Goal: Task Accomplishment & Management: Manage account settings

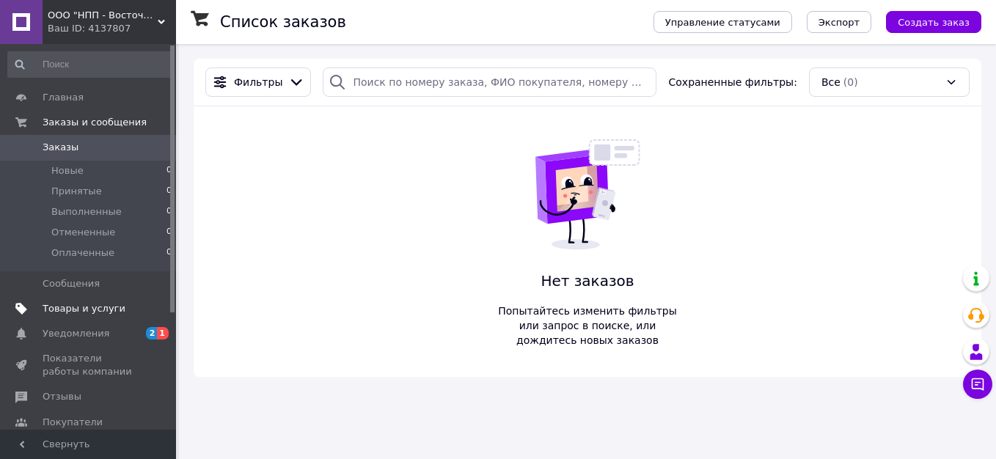
click at [91, 306] on span "Товары и услуги" at bounding box center [84, 308] width 83 height 13
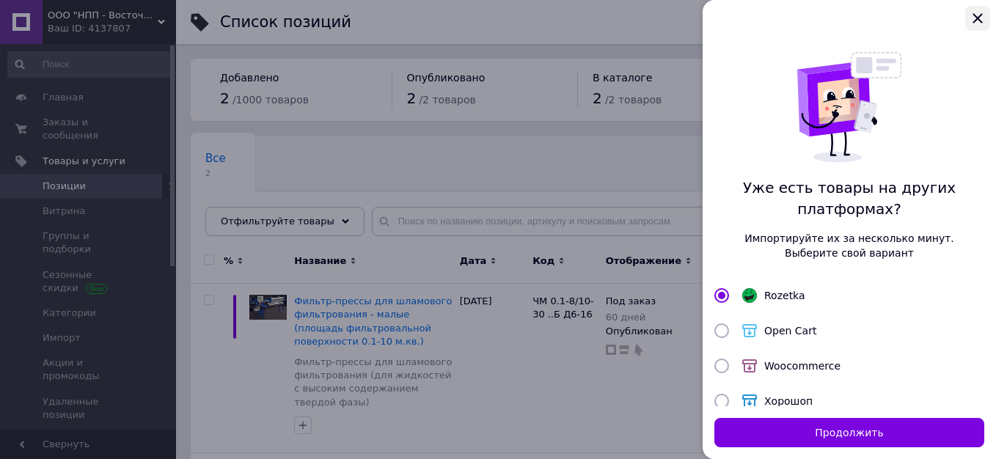
click at [975, 17] on icon "Закрыть" at bounding box center [978, 18] width 10 height 10
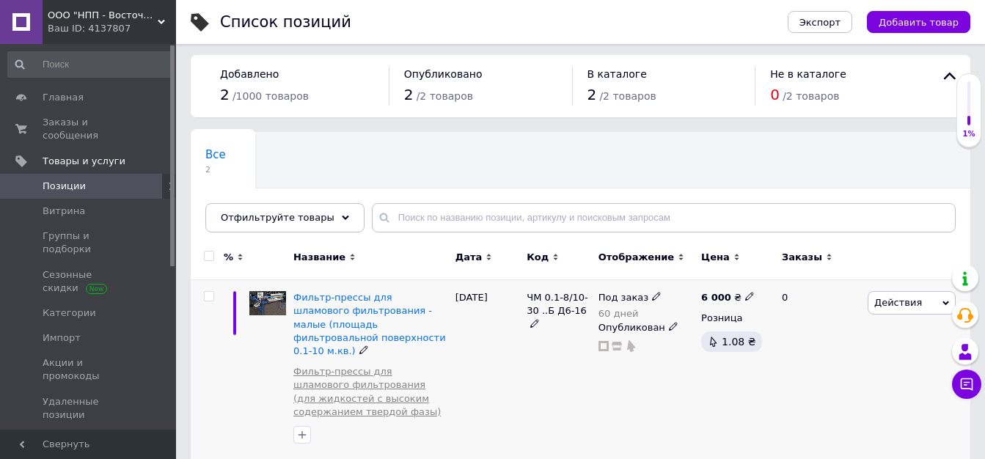
scroll to position [77, 0]
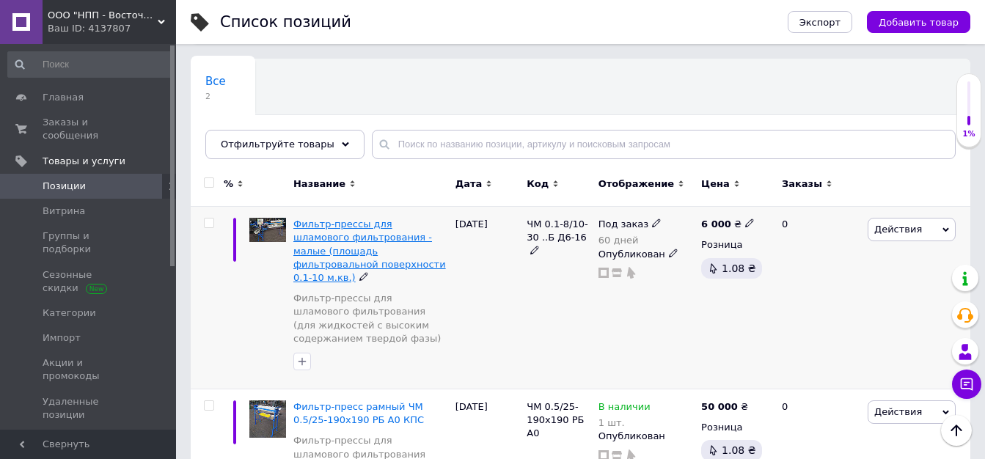
click at [354, 251] on span "Фильтр-прессы для шламового фильтрования - малые (площадь фильтровальной поверх…" at bounding box center [369, 251] width 153 height 65
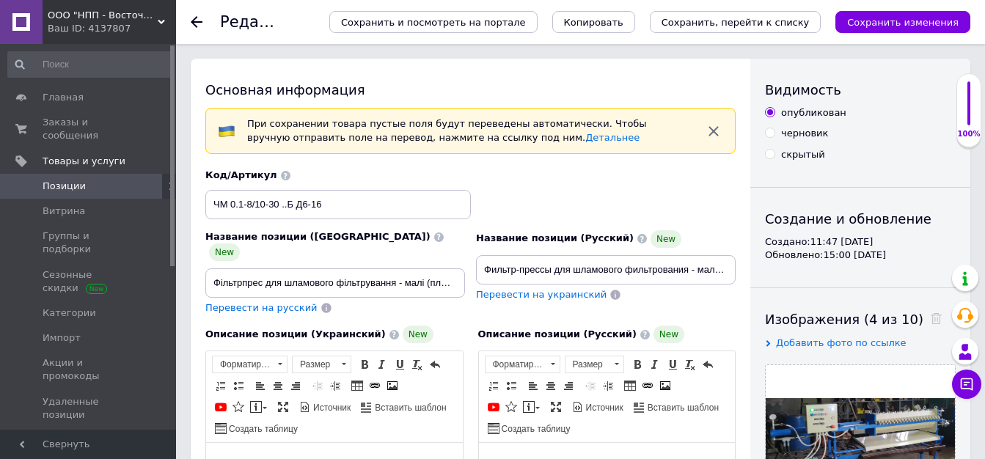
click at [712, 132] on icon "button" at bounding box center [714, 131] width 10 height 10
checkbox input "true"
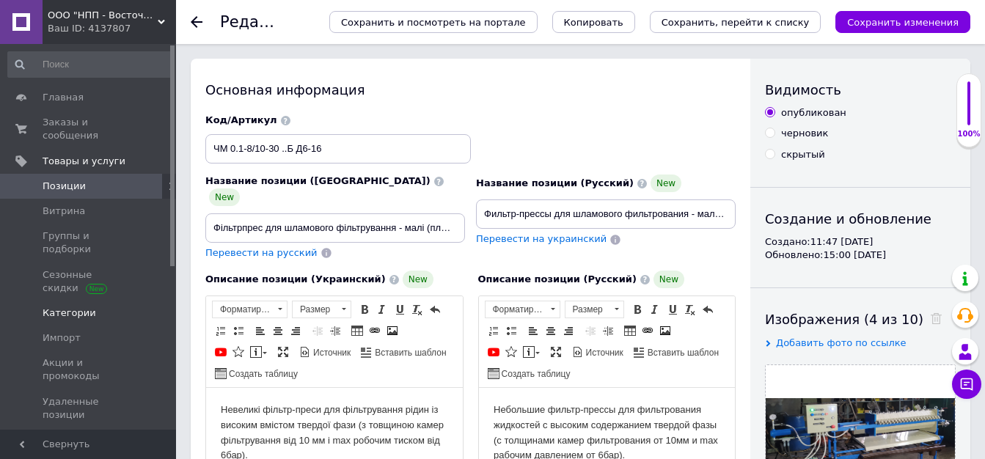
click at [72, 307] on span "Категории" at bounding box center [70, 313] width 54 height 13
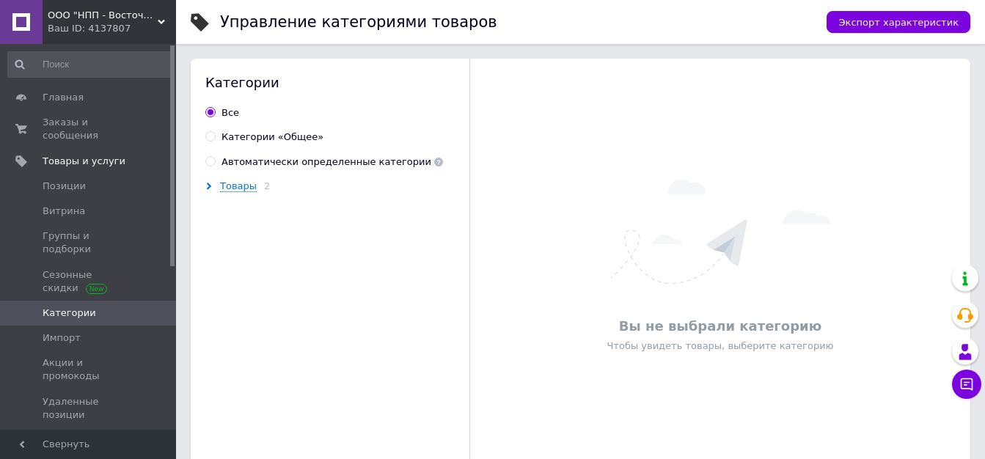
click at [243, 140] on div "Категории «Общее»" at bounding box center [273, 137] width 102 height 13
click at [215, 140] on input "Категории «Общее»" at bounding box center [210, 136] width 10 height 10
radio input "true"
radio input "false"
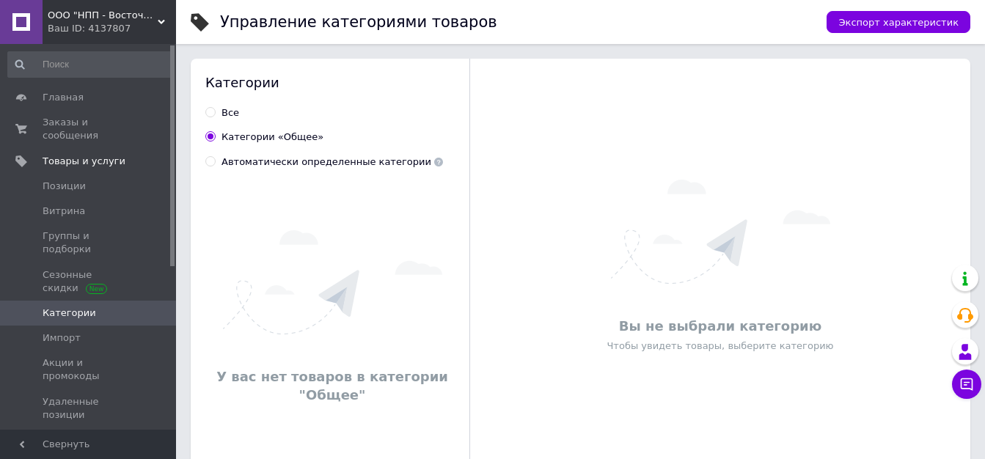
click at [249, 164] on div "Автоматически определенные категории" at bounding box center [333, 161] width 222 height 13
click at [215, 164] on input "Автоматически определенные категории" at bounding box center [210, 161] width 10 height 10
radio input "true"
radio input "false"
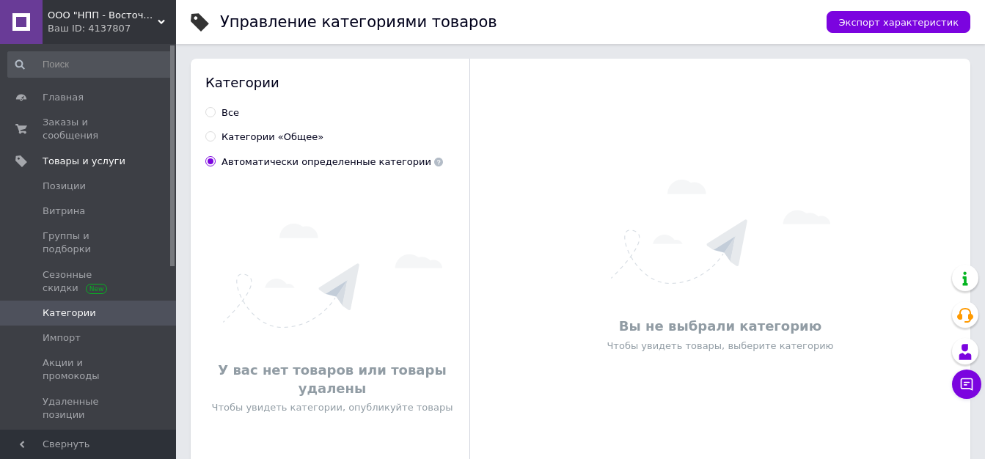
click at [238, 114] on div "Все" at bounding box center [329, 112] width 249 height 13
click at [227, 108] on div "Все" at bounding box center [231, 112] width 18 height 13
click at [215, 108] on input "Все" at bounding box center [210, 112] width 10 height 10
radio input "true"
radio input "false"
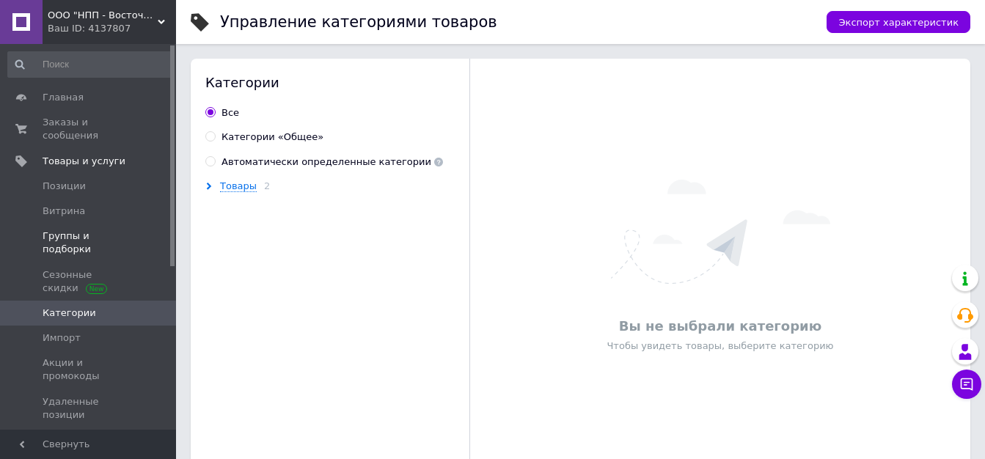
click at [66, 230] on span "Группы и подборки" at bounding box center [89, 243] width 93 height 26
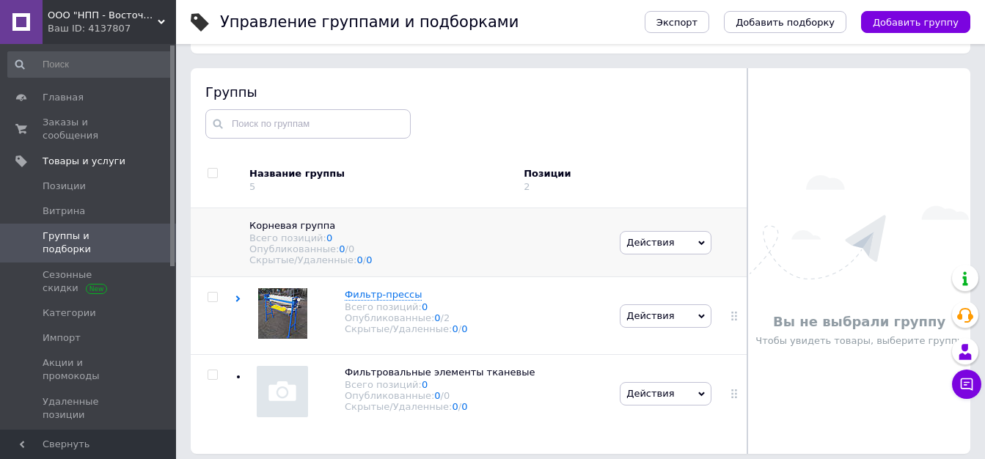
scroll to position [83, 0]
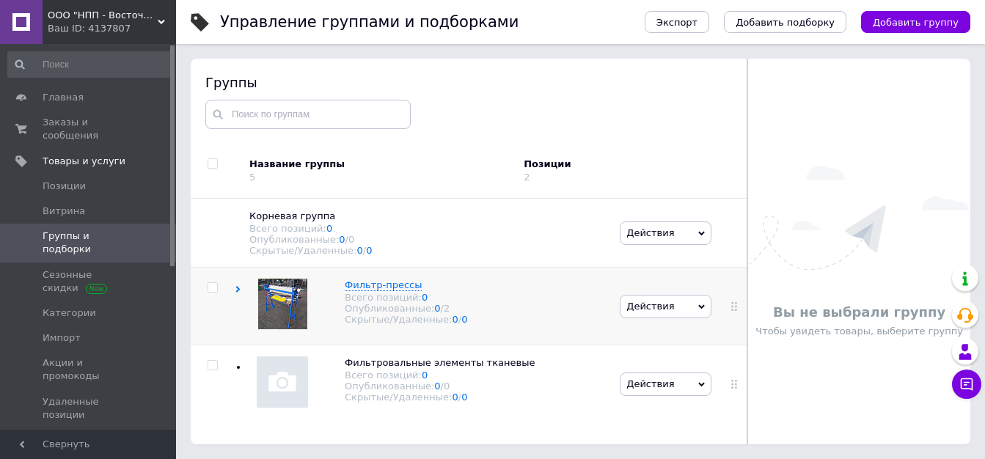
click at [239, 293] on use at bounding box center [238, 289] width 4 height 7
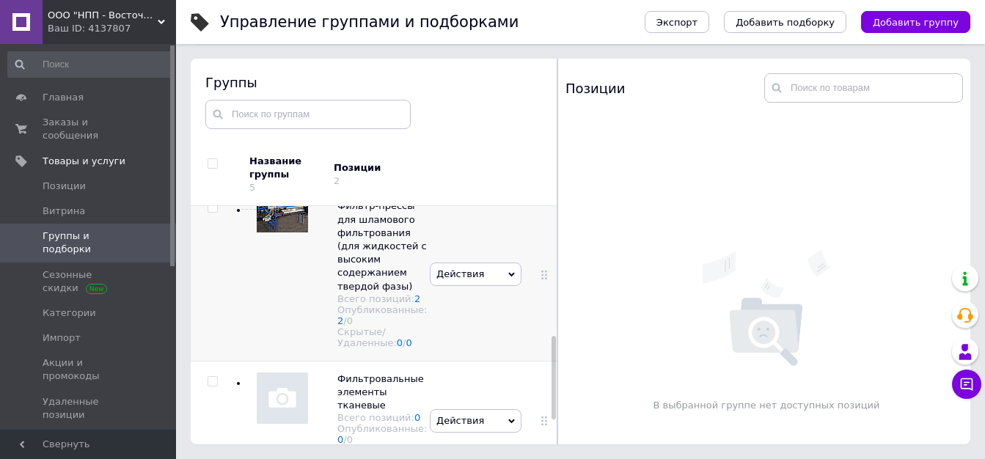
scroll to position [433, 0]
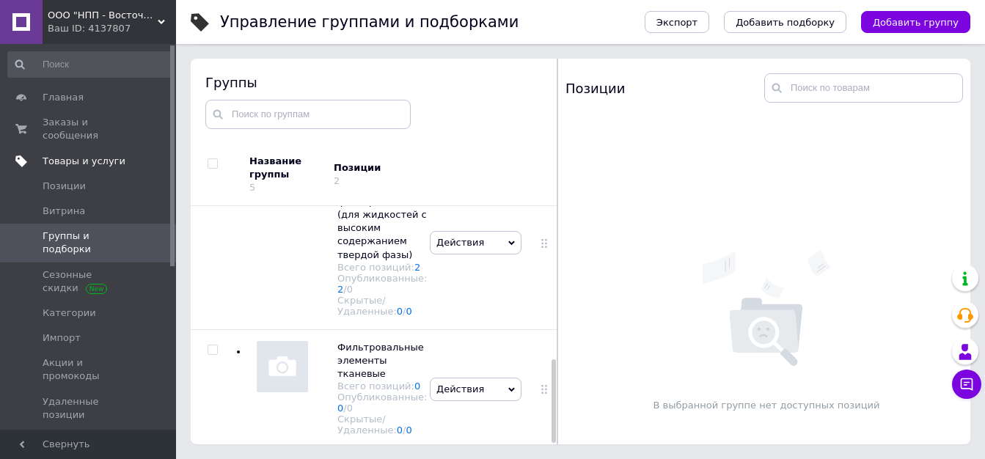
click at [67, 155] on span "Товары и услуги" at bounding box center [84, 161] width 83 height 13
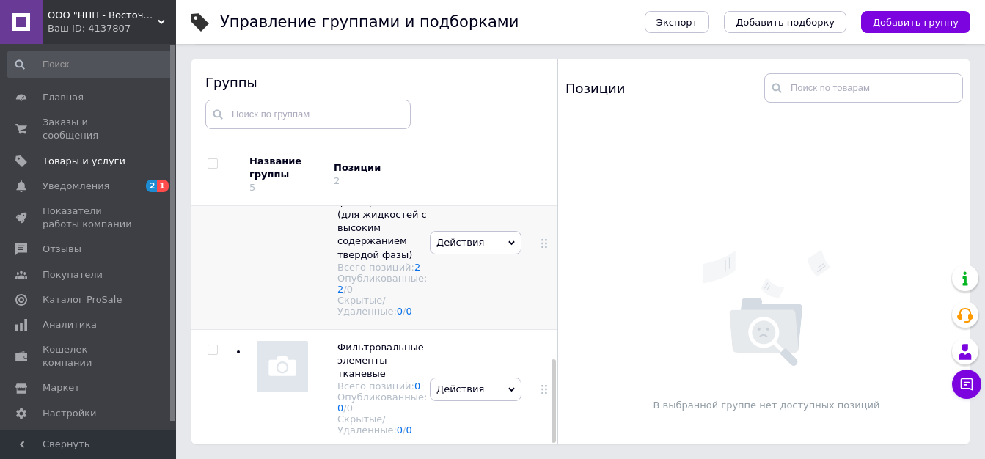
scroll to position [360, 0]
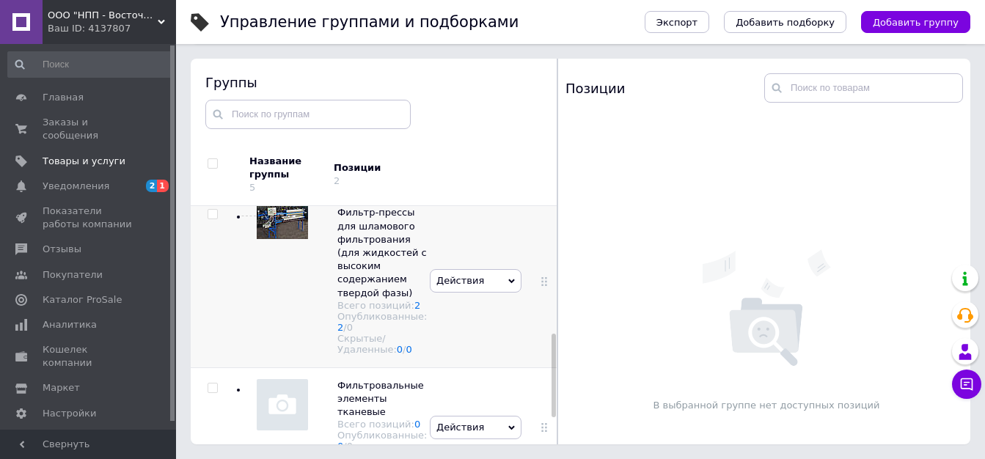
click at [211, 219] on input "checkbox" at bounding box center [213, 215] width 10 height 10
checkbox input "true"
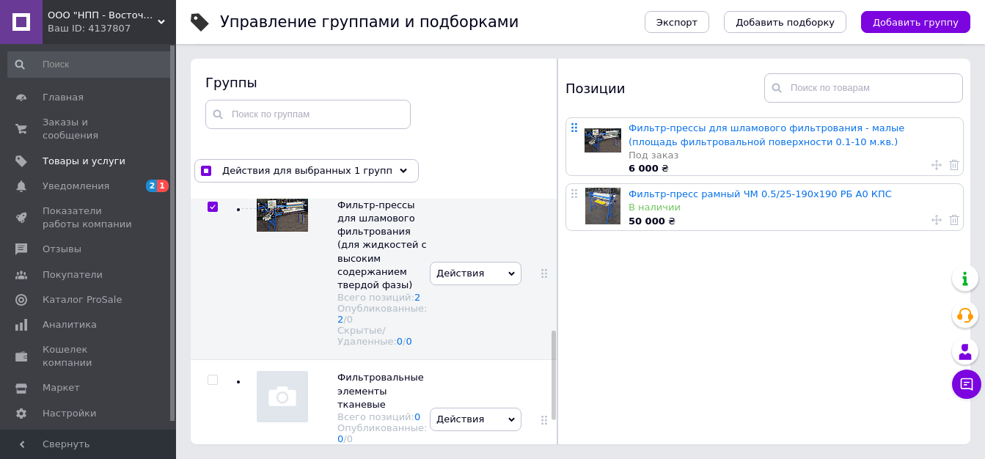
click at [576, 125] on div at bounding box center [575, 126] width 11 height 13
click at [578, 130] on icon at bounding box center [574, 127] width 9 height 9
click at [575, 127] on icon at bounding box center [574, 127] width 9 height 9
drag, startPoint x: 575, startPoint y: 127, endPoint x: 543, endPoint y: 133, distance: 32.8
click at [543, 133] on div "Группы Действия для выбранных 1 групп Выбрать все группы Выбраны все группы Отм…" at bounding box center [374, 252] width 367 height 386
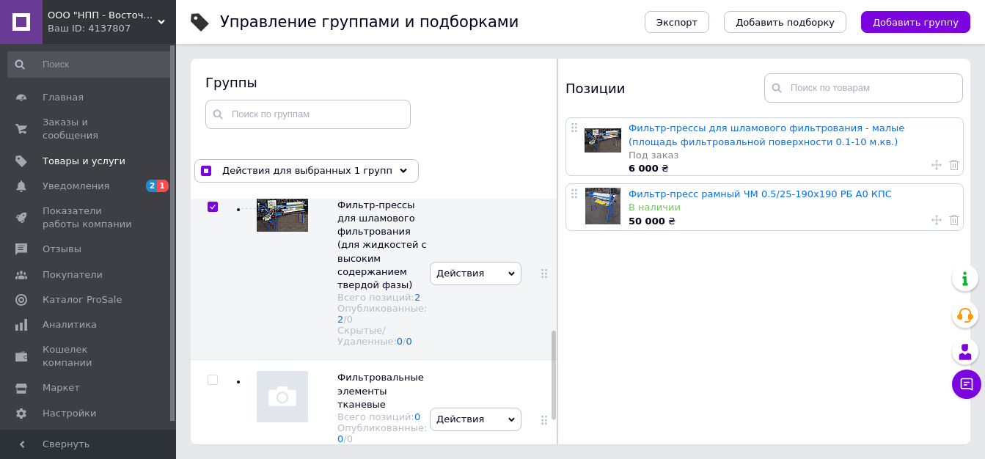
click at [579, 130] on div at bounding box center [575, 126] width 11 height 13
click at [571, 124] on icon at bounding box center [574, 127] width 9 height 9
